Goal: Information Seeking & Learning: Find specific page/section

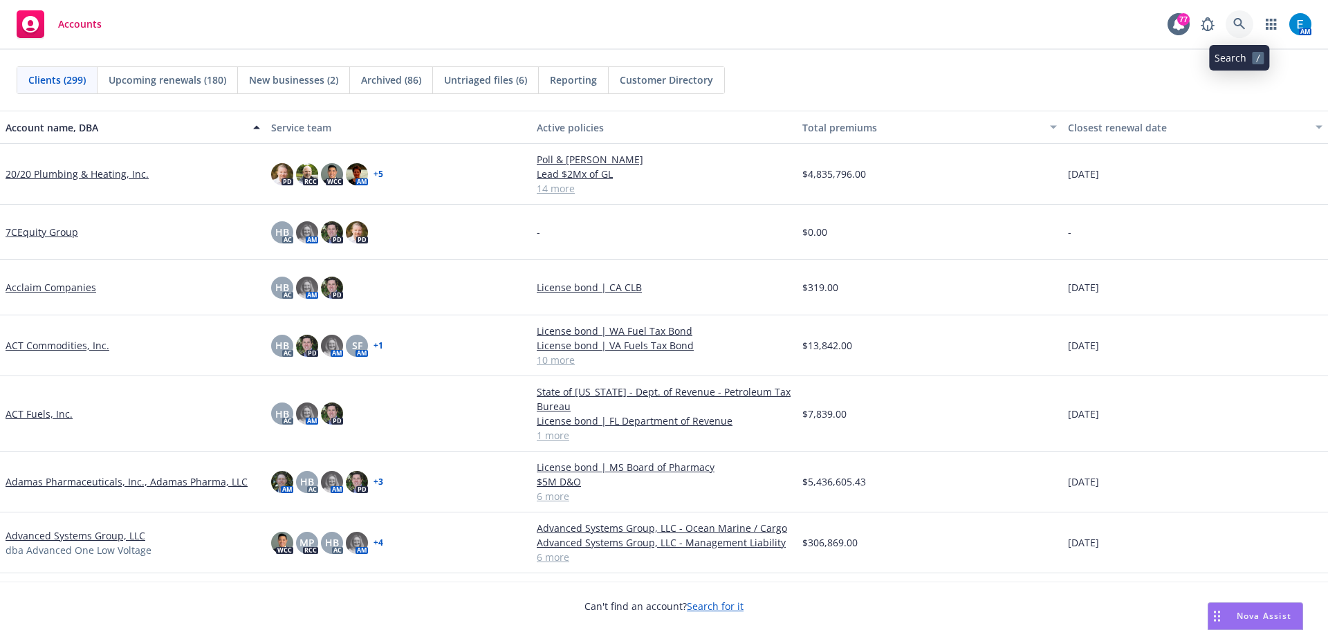
click at [1236, 24] on icon at bounding box center [1239, 24] width 12 height 12
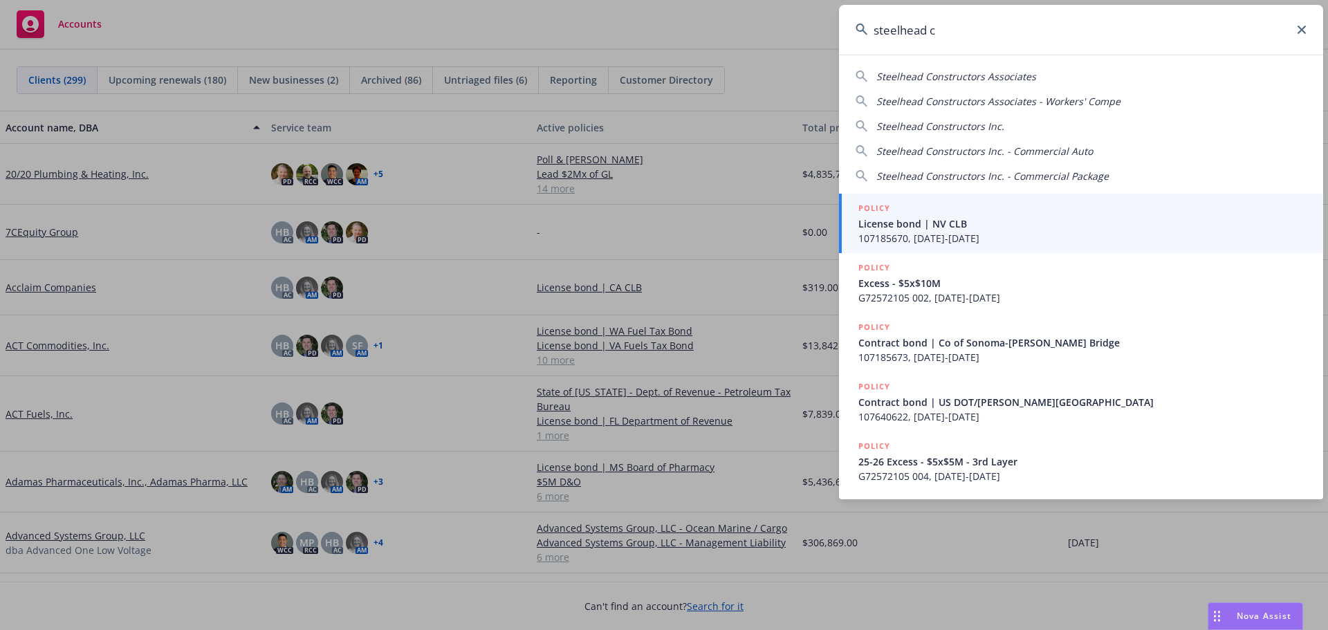
click at [934, 126] on span "Steelhead Constructors Inc." at bounding box center [940, 126] width 128 height 13
type input "Steelhead Constructors Inc."
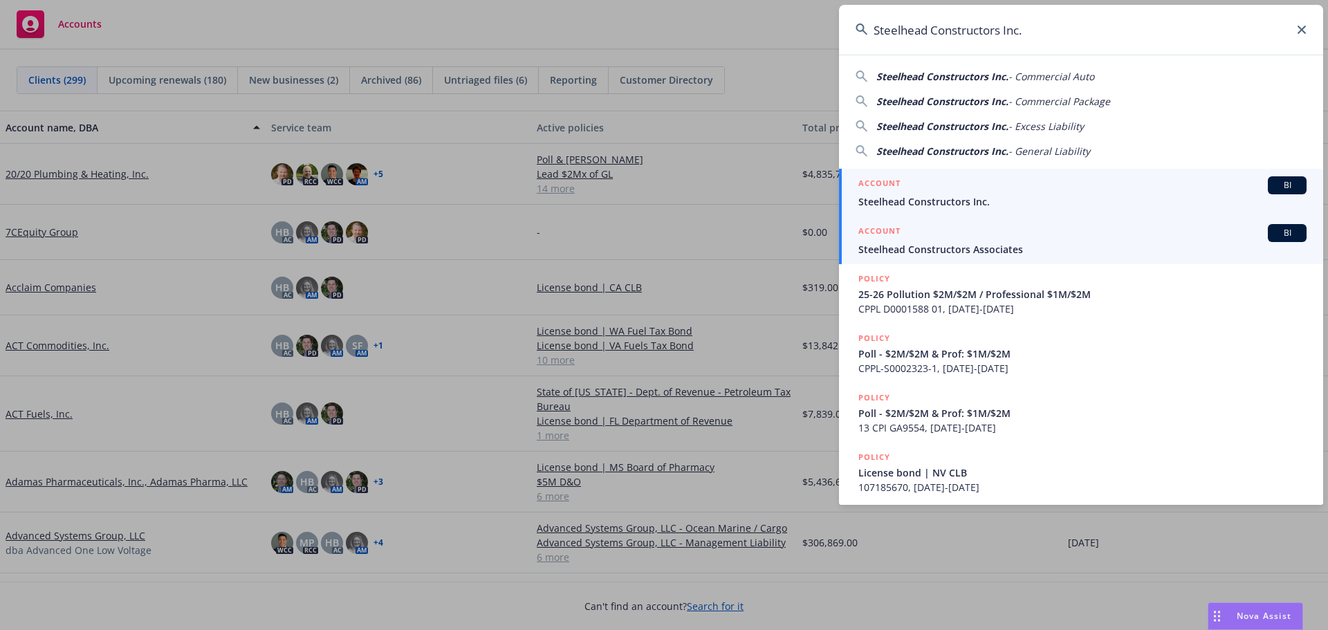
click at [939, 198] on span "Steelhead Constructors Inc." at bounding box center [1082, 201] width 448 height 15
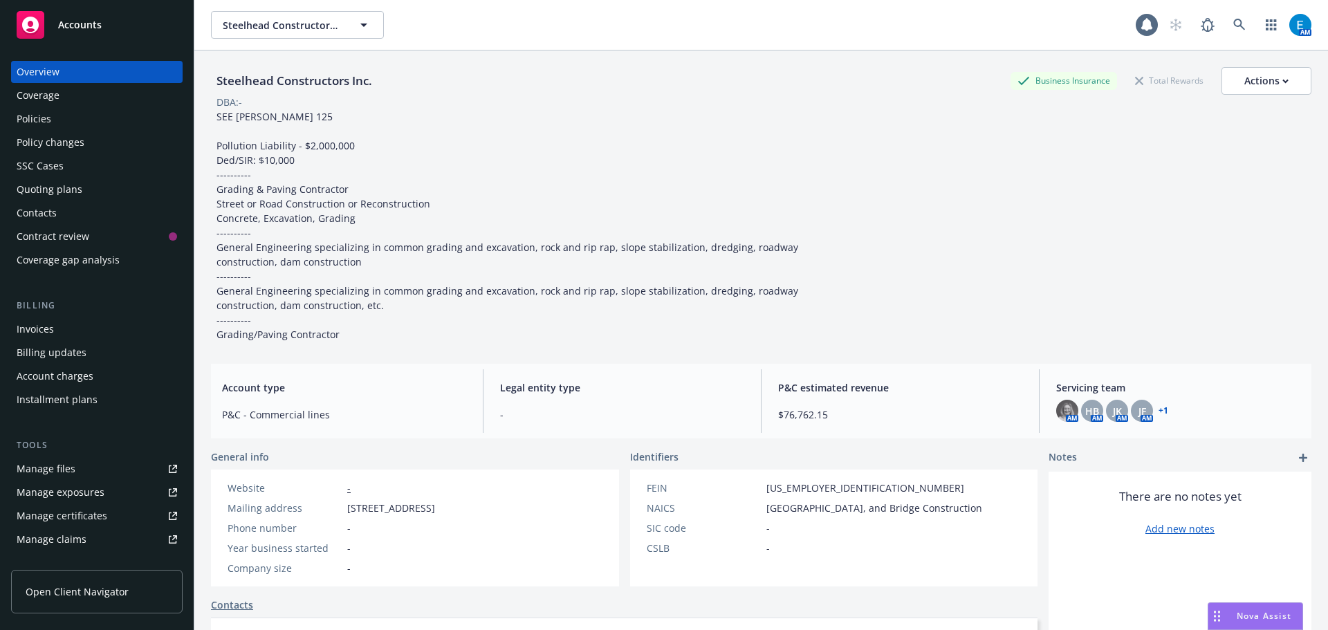
click at [44, 120] on div "Policies" at bounding box center [34, 119] width 35 height 22
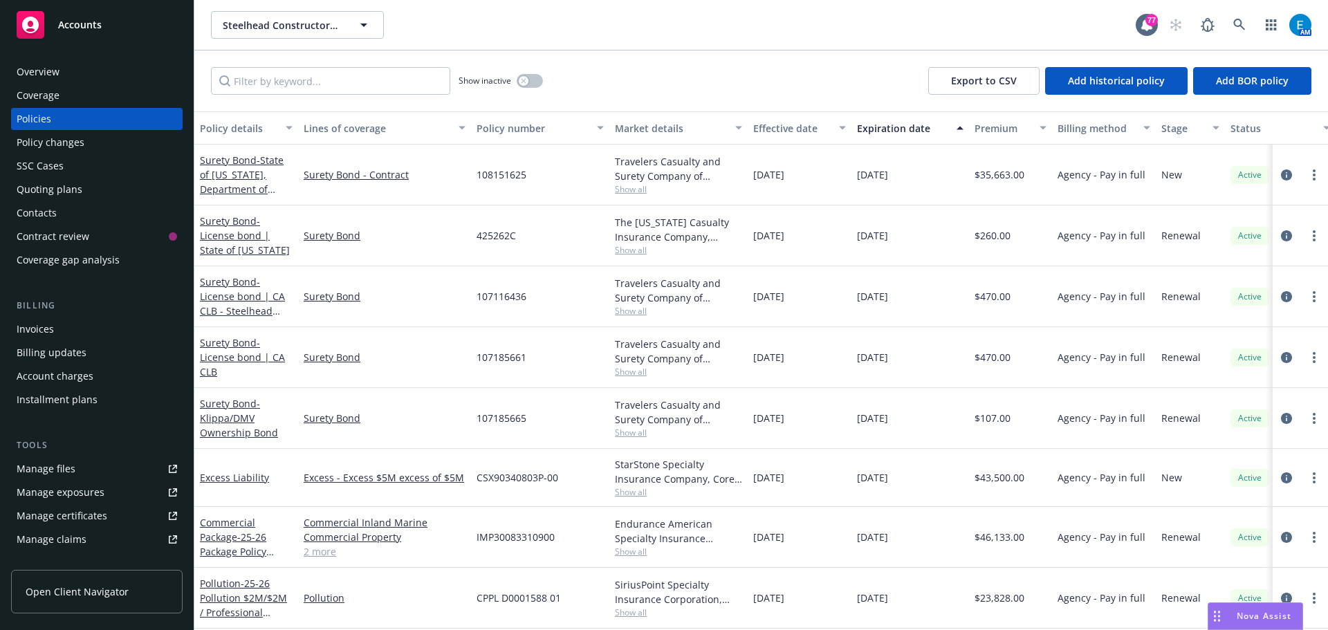
click at [217, 165] on link "Surety Bond - State of [US_STATE], Department of Transportation" at bounding box center [242, 182] width 84 height 57
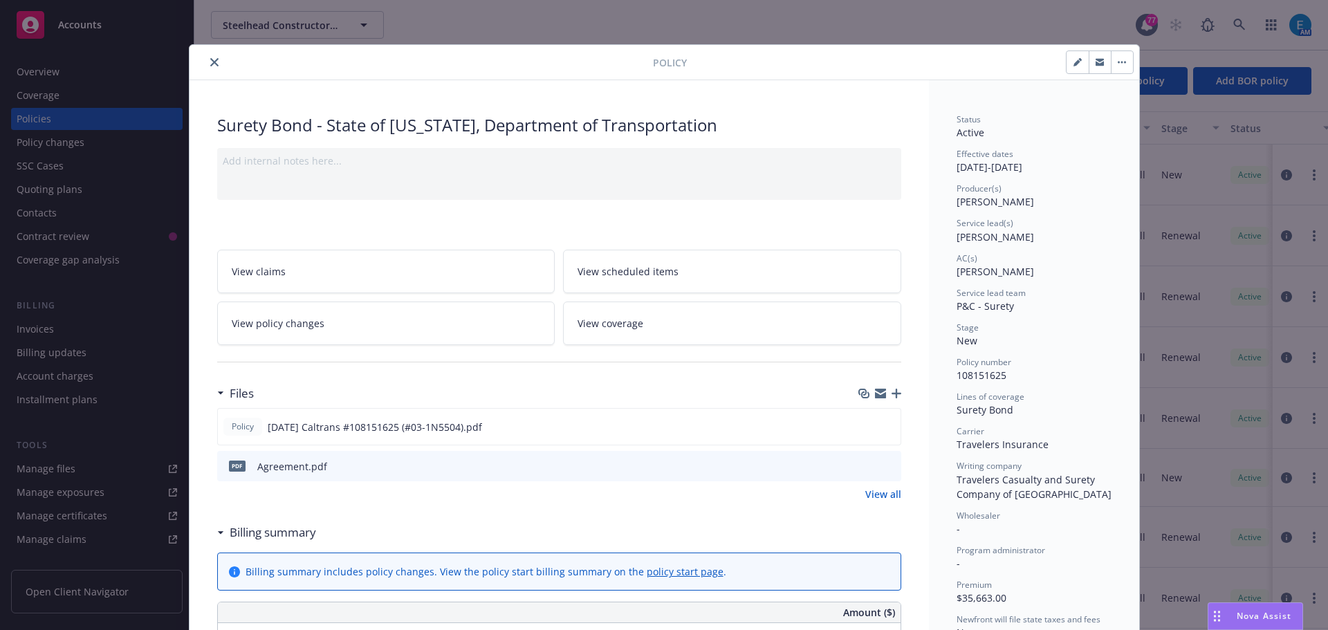
click at [1066, 66] on button "button" at bounding box center [1077, 62] width 22 height 22
select select "NEW"
select select "other"
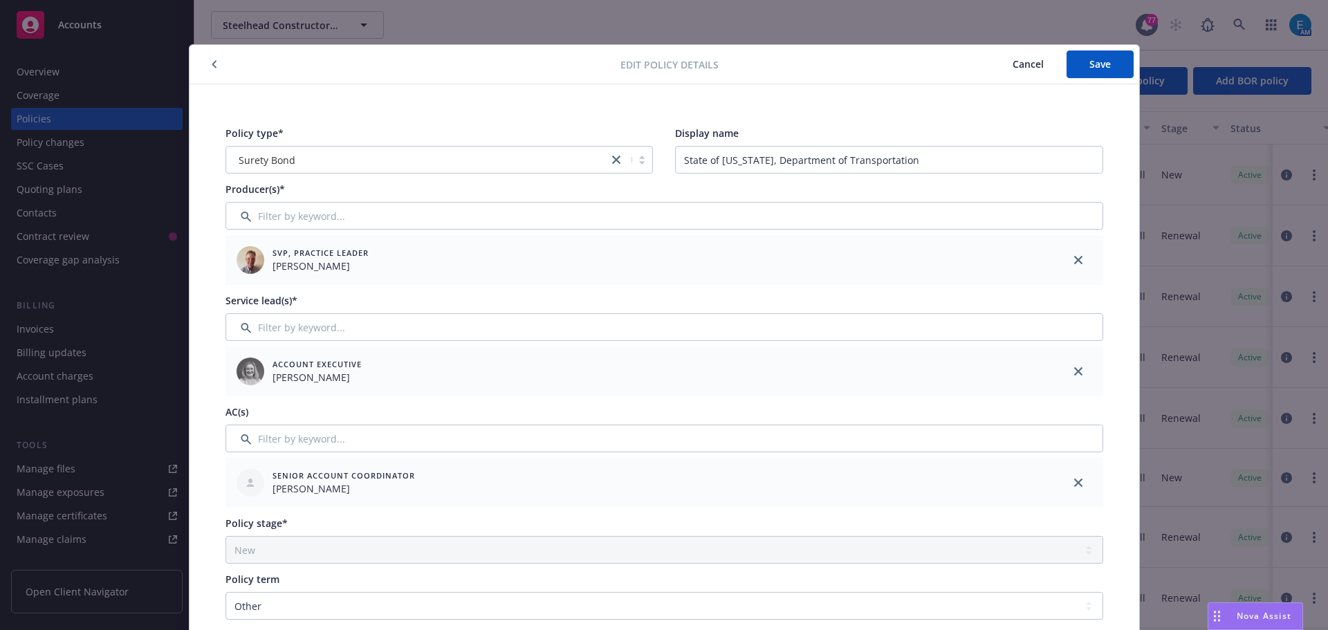
drag, startPoint x: 1016, startPoint y: 66, endPoint x: 1005, endPoint y: 68, distance: 11.4
click at [1016, 66] on span "Cancel" at bounding box center [1027, 63] width 31 height 13
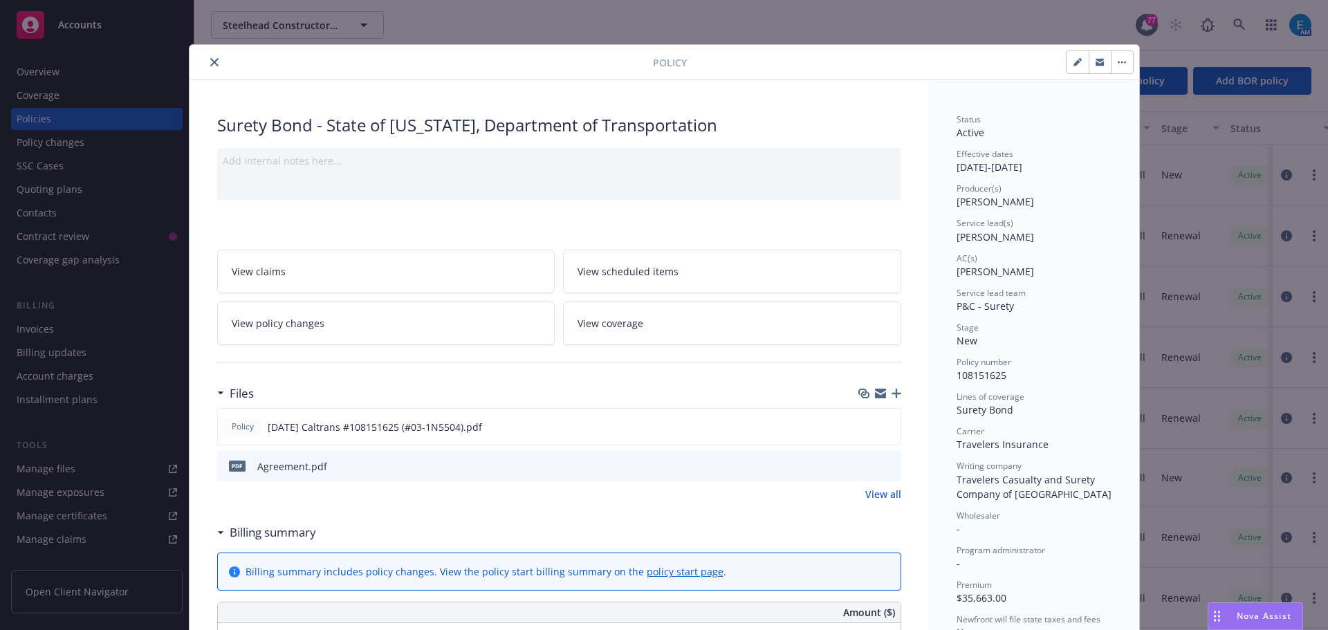
click at [210, 58] on icon "close" at bounding box center [214, 62] width 8 height 8
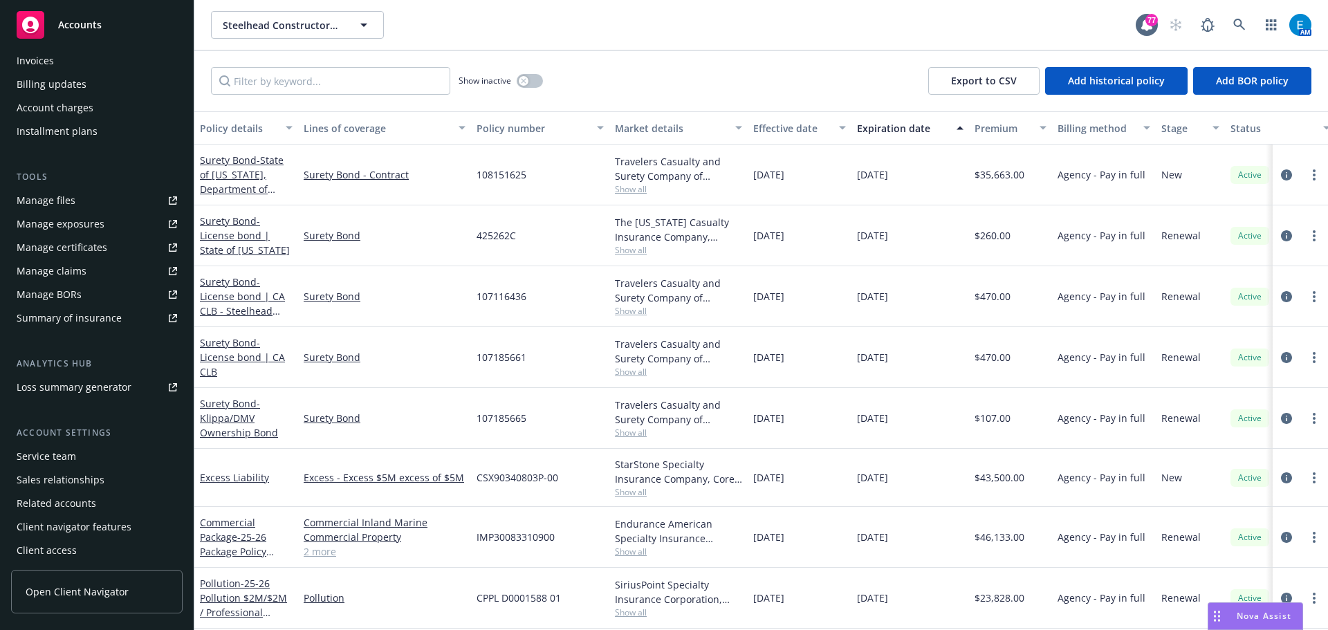
scroll to position [271, 0]
click at [80, 23] on span "Accounts" at bounding box center [80, 24] width 44 height 11
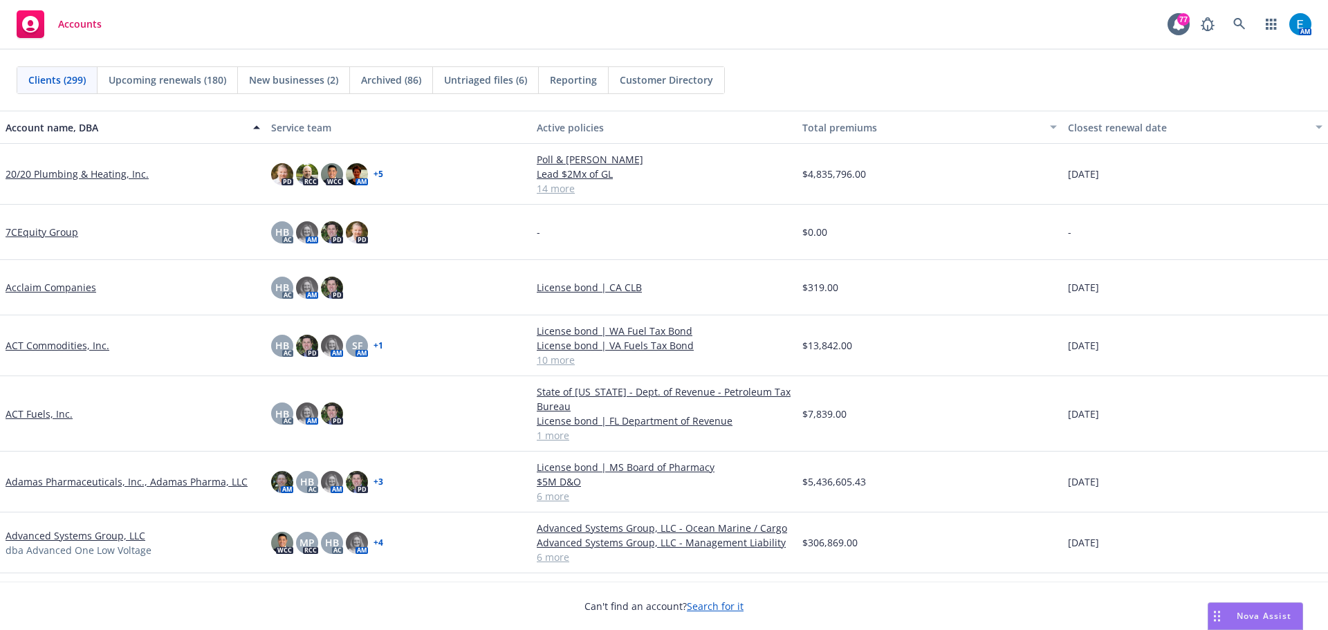
click at [577, 77] on span "Reporting" at bounding box center [573, 80] width 47 height 15
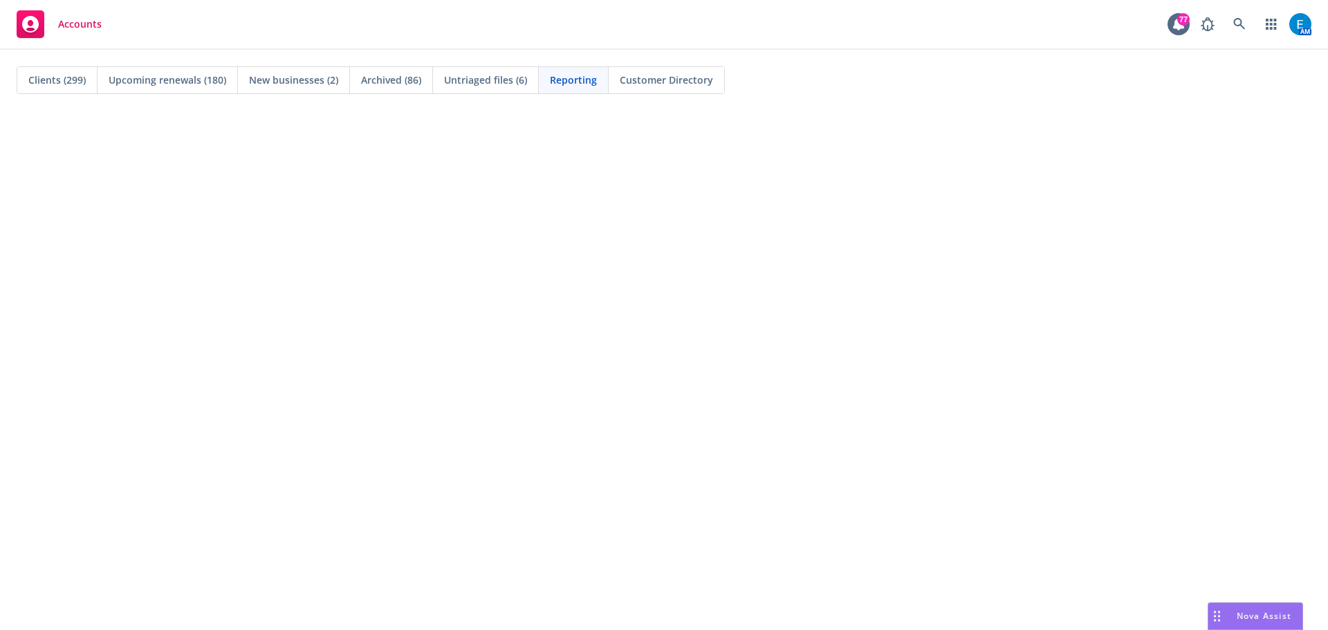
click at [0, 629] on com-1password-button at bounding box center [0, 630] width 0 height 0
click at [570, 75] on span "Reporting" at bounding box center [573, 80] width 47 height 15
click at [37, 76] on span "Clients (299)" at bounding box center [56, 80] width 57 height 15
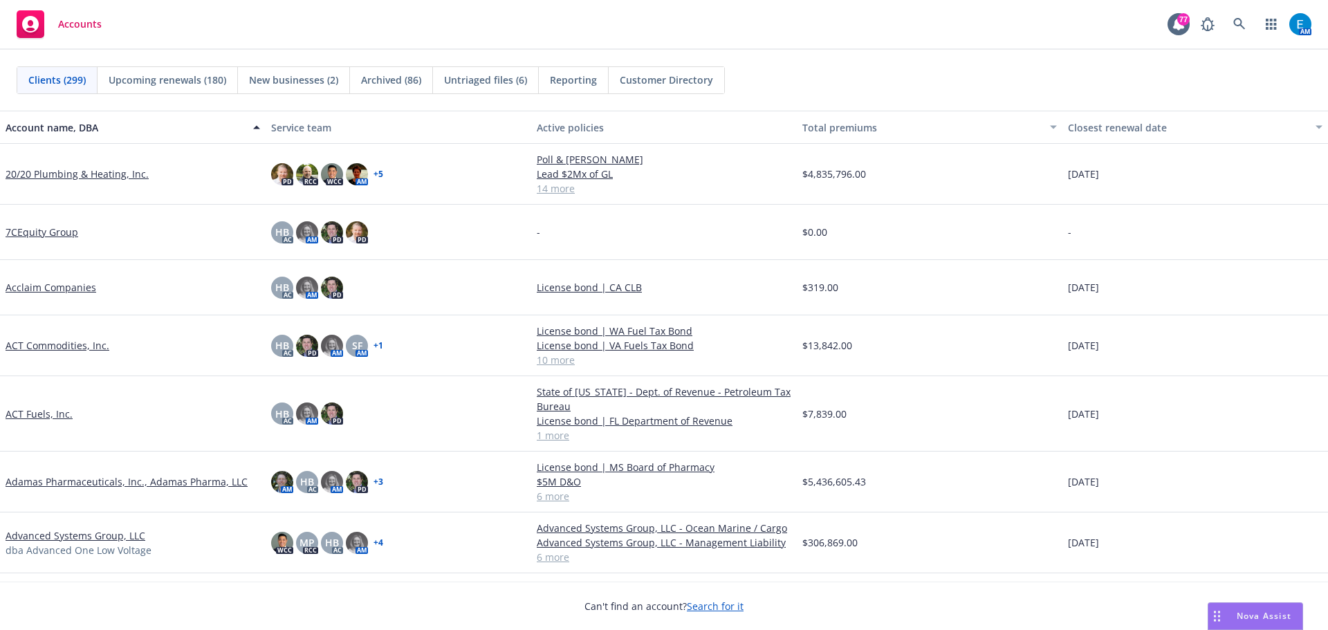
click at [562, 80] on span "Reporting" at bounding box center [573, 80] width 47 height 15
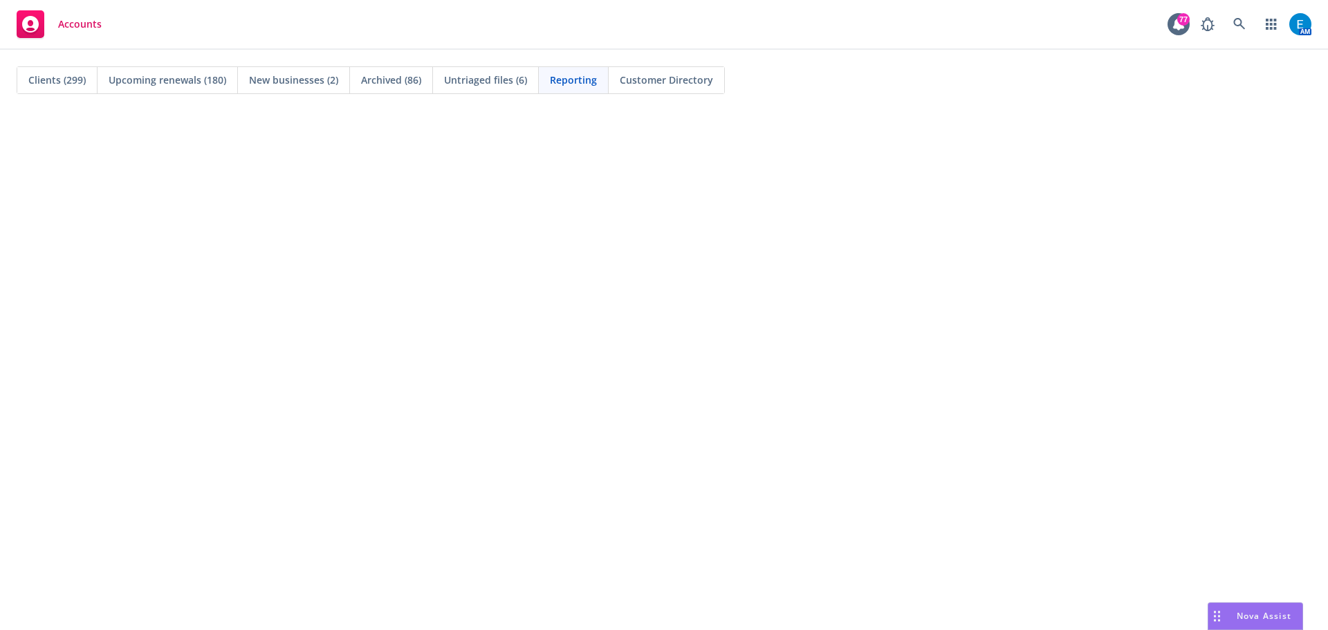
click at [44, 78] on span "Clients (299)" at bounding box center [56, 80] width 57 height 15
